Goal: Information Seeking & Learning: Learn about a topic

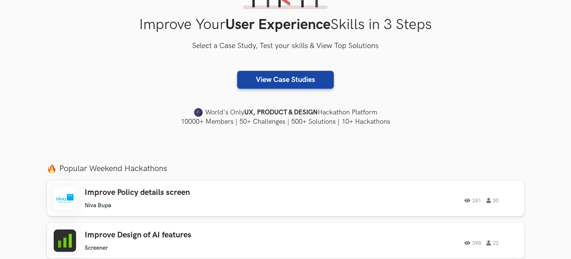
scroll to position [149, 0]
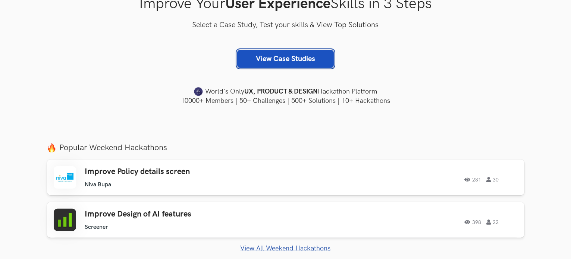
click at [308, 65] on link "View Case Studies" at bounding box center [285, 59] width 97 height 18
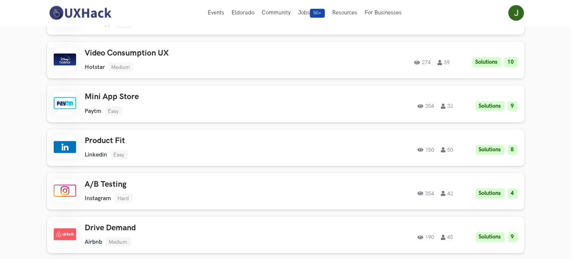
scroll to position [1156, 0]
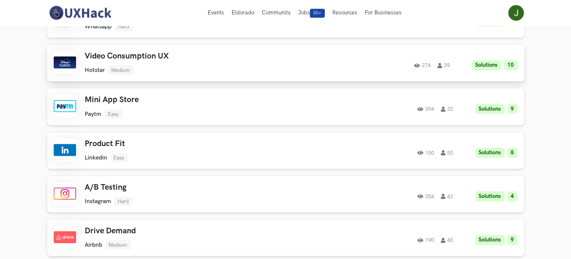
click at [123, 66] on li "Medium" at bounding box center [120, 70] width 25 height 9
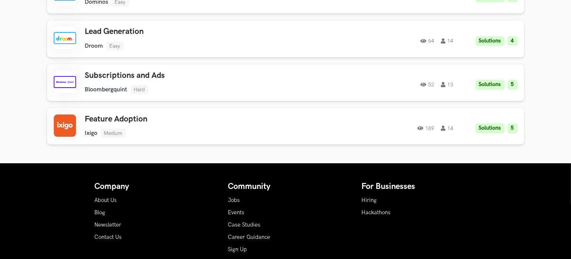
scroll to position [2462, 0]
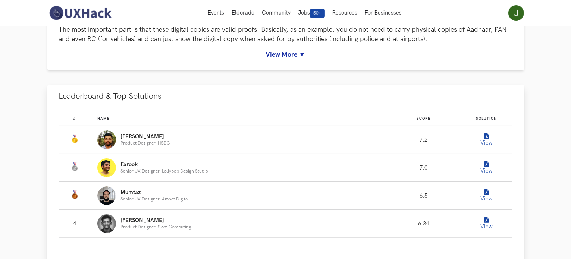
scroll to position [149, 0]
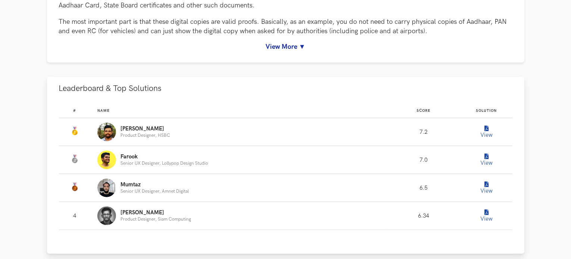
click at [485, 128] on icon "Leaderboard" at bounding box center [487, 129] width 4 height 6
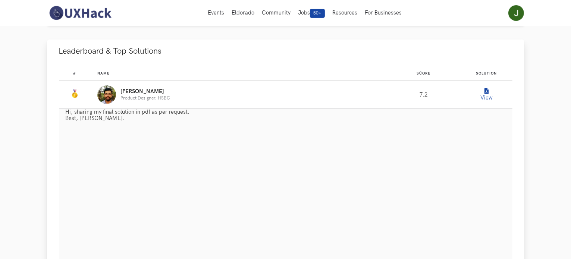
scroll to position [0, 0]
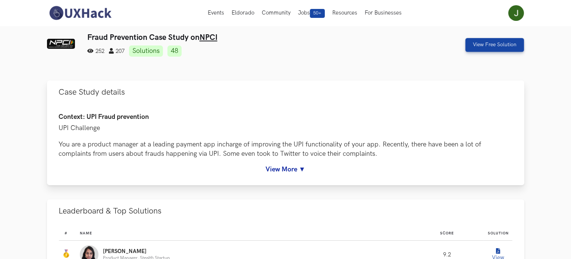
click at [288, 172] on link "View More ▼" at bounding box center [286, 170] width 454 height 8
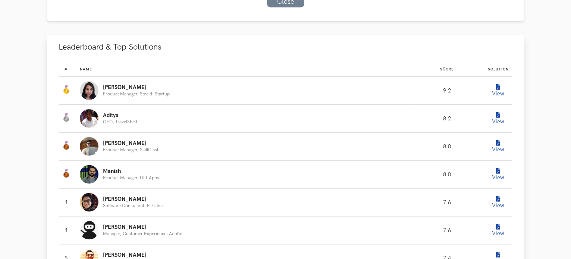
scroll to position [522, 0]
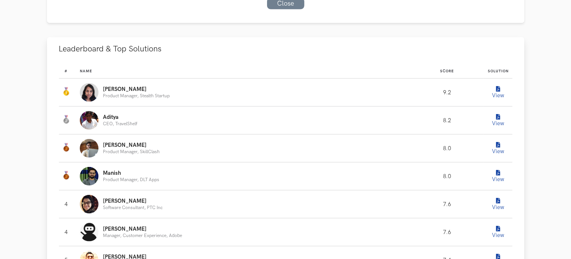
click at [494, 92] on button "View" at bounding box center [498, 92] width 15 height 15
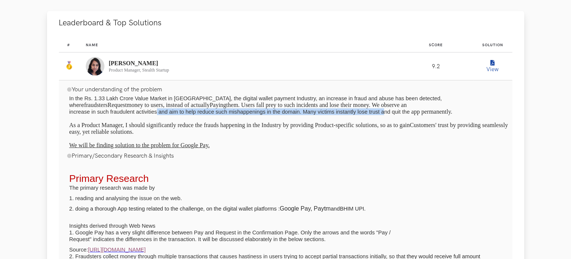
drag, startPoint x: 149, startPoint y: 112, endPoint x: 359, endPoint y: 112, distance: 210.0
click at [359, 112] on span "increase in such fraudulent activities and aim to help reduce such mishappening…" at bounding box center [239, 112] width 341 height 6
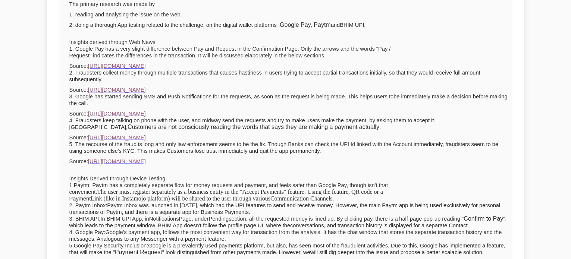
scroll to position [709, 0]
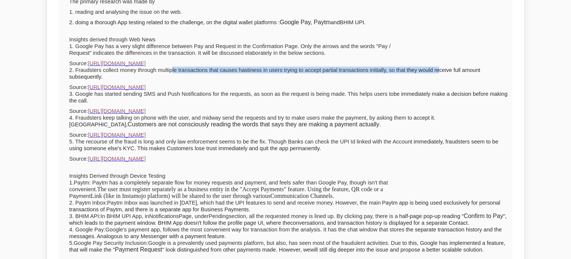
drag, startPoint x: 164, startPoint y: 78, endPoint x: 409, endPoint y: 76, distance: 245.1
click at [409, 76] on p "2. Fraudsters collect money through multiple transactions that causes hastiness…" at bounding box center [289, 73] width 441 height 13
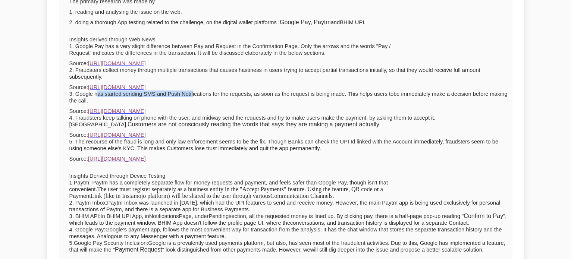
drag, startPoint x: 94, startPoint y: 92, endPoint x: 179, endPoint y: 92, distance: 85.4
click at [179, 92] on span "3. Google has started sending SMS and Push Notifications for the requests, as s…" at bounding box center [231, 94] width 325 height 6
click at [176, 93] on span "3. Google has started sending SMS and Push Notifications for the requests, as s…" at bounding box center [231, 94] width 325 height 6
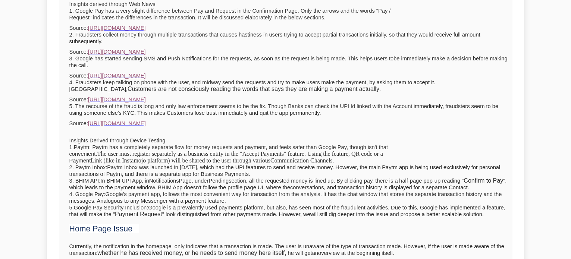
scroll to position [746, 0]
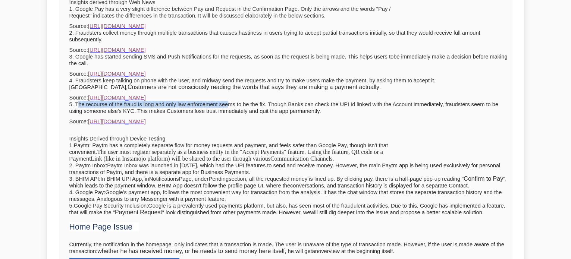
drag, startPoint x: 76, startPoint y: 98, endPoint x: 214, endPoint y: 99, distance: 137.7
click at [214, 101] on span "5. The recourse of the fraud is long and only law enforcement seems to be the f…" at bounding box center [240, 104] width 343 height 6
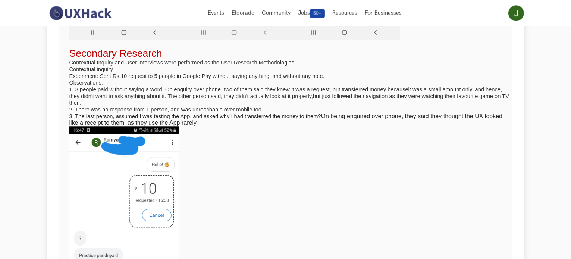
scroll to position [1865, 0]
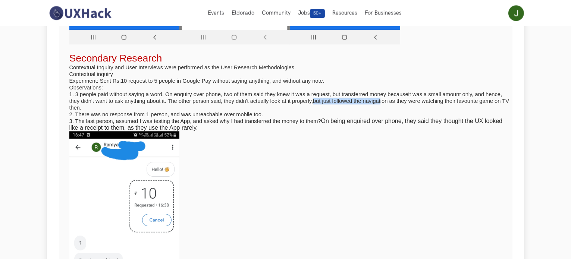
drag, startPoint x: 262, startPoint y: 106, endPoint x: 323, endPoint y: 105, distance: 60.8
click at [323, 105] on span "but just followed the navigation as they were watching their favourite game on …" at bounding box center [289, 104] width 440 height 13
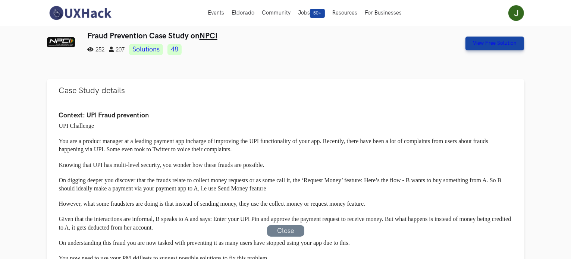
scroll to position [0, 0]
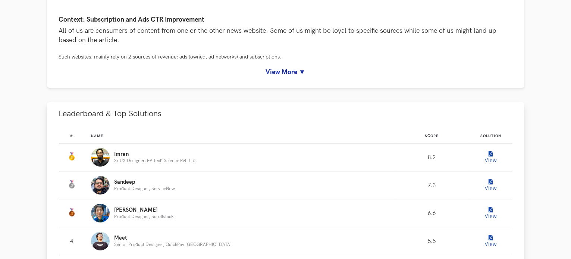
scroll to position [37, 0]
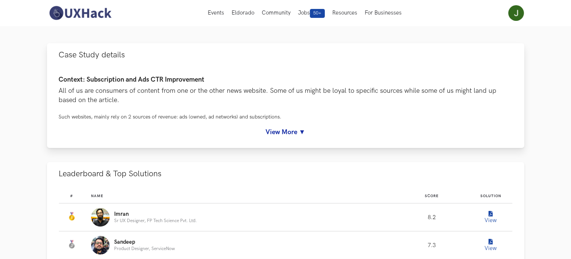
click at [298, 132] on link "View More ▼" at bounding box center [286, 132] width 454 height 8
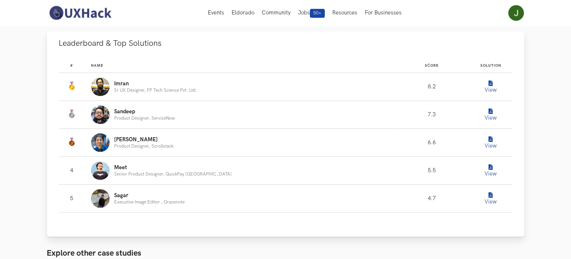
scroll to position [634, 0]
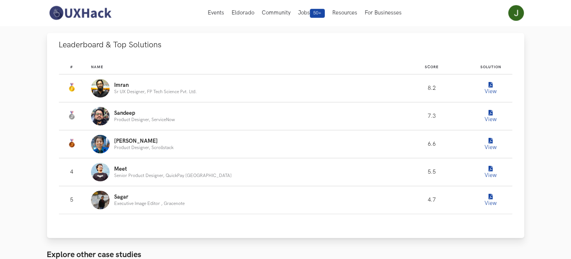
click at [483, 90] on button "View" at bounding box center [490, 88] width 15 height 15
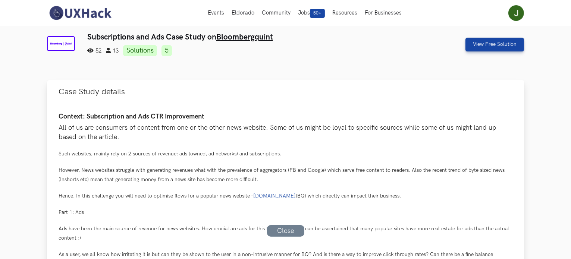
scroll to position [0, 0]
drag, startPoint x: 215, startPoint y: 34, endPoint x: 276, endPoint y: 37, distance: 60.9
click at [276, 37] on h3 "Subscriptions and Ads Case Study on Bloombergquint" at bounding box center [245, 37] width 316 height 9
copy h3 "Bloombergquint"
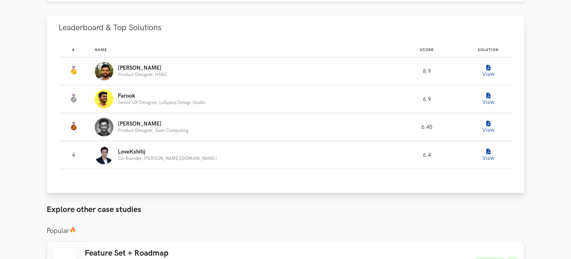
scroll to position [187, 0]
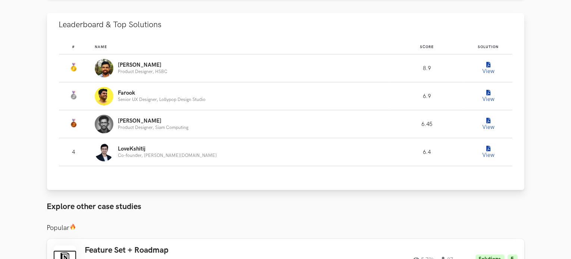
click at [486, 68] on button "View" at bounding box center [488, 68] width 15 height 15
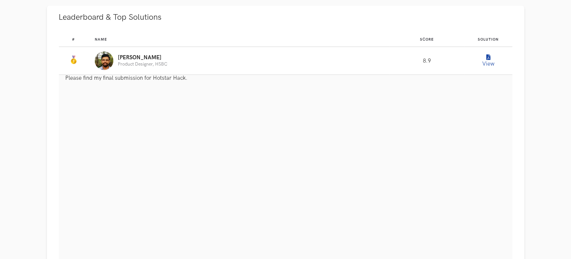
scroll to position [224, 0]
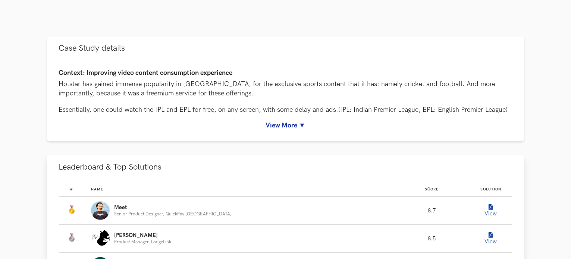
scroll to position [373, 0]
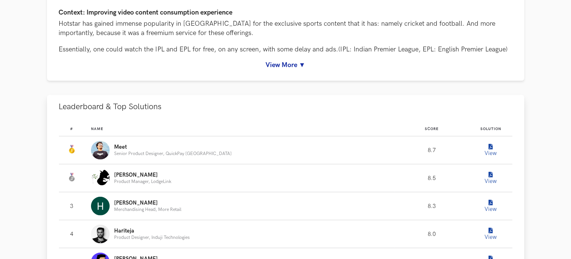
click at [487, 150] on button "View" at bounding box center [490, 150] width 15 height 15
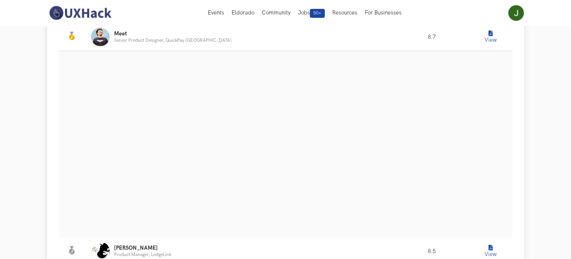
scroll to position [485, 0]
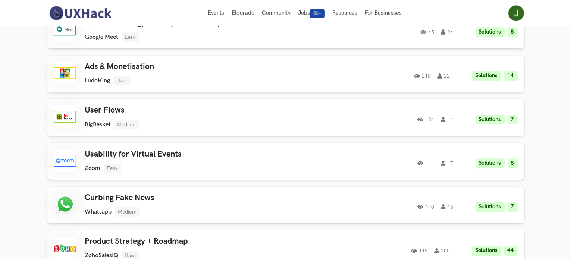
scroll to position [1828, 0]
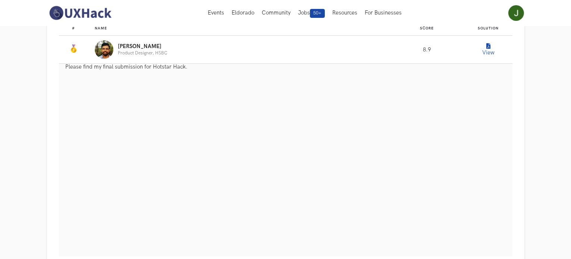
scroll to position [224, 0]
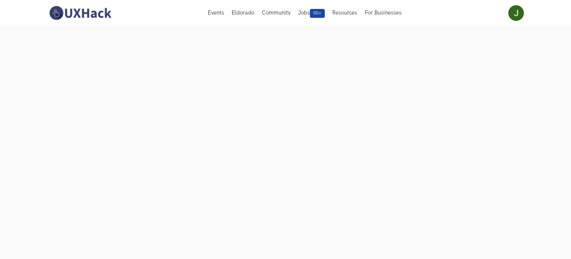
scroll to position [75, 0]
